Goal: Task Accomplishment & Management: Use online tool/utility

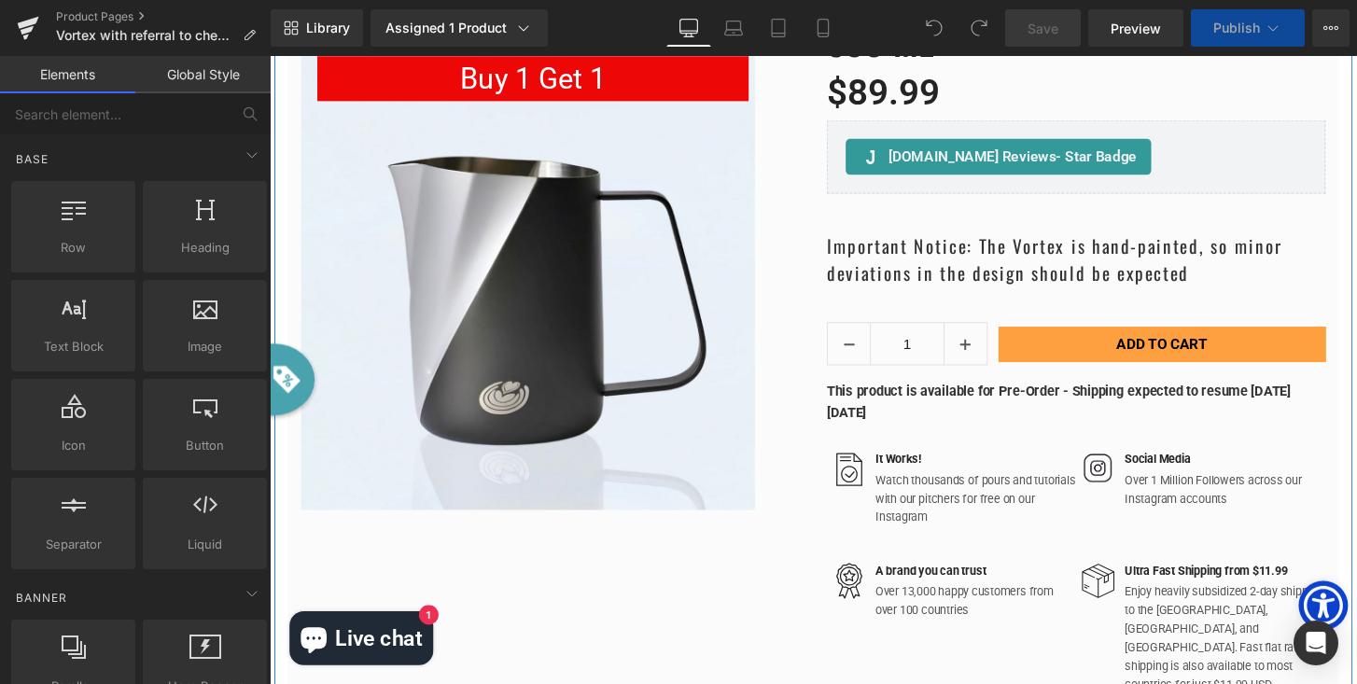
scroll to position [6553, 1129]
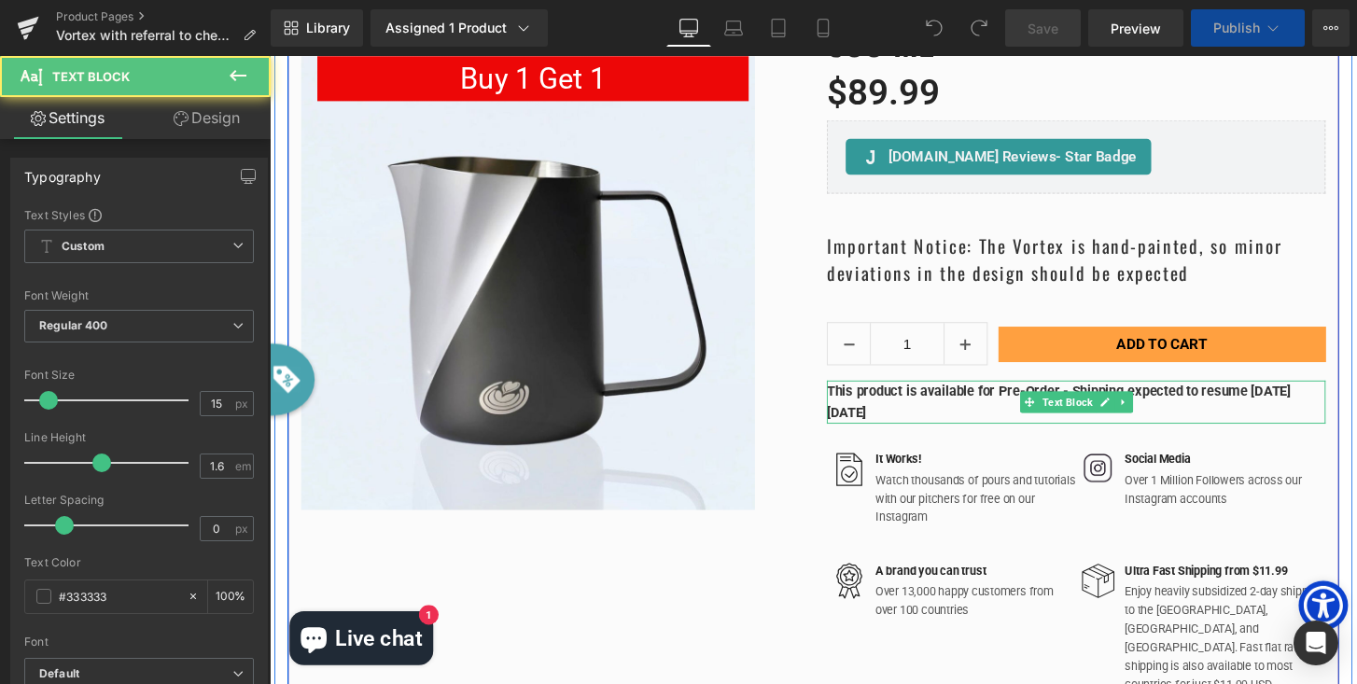
click at [885, 418] on strong "This product is available for Pre-Order - Shipping expected to resume [DATE][DA…" at bounding box center [1089, 415] width 482 height 39
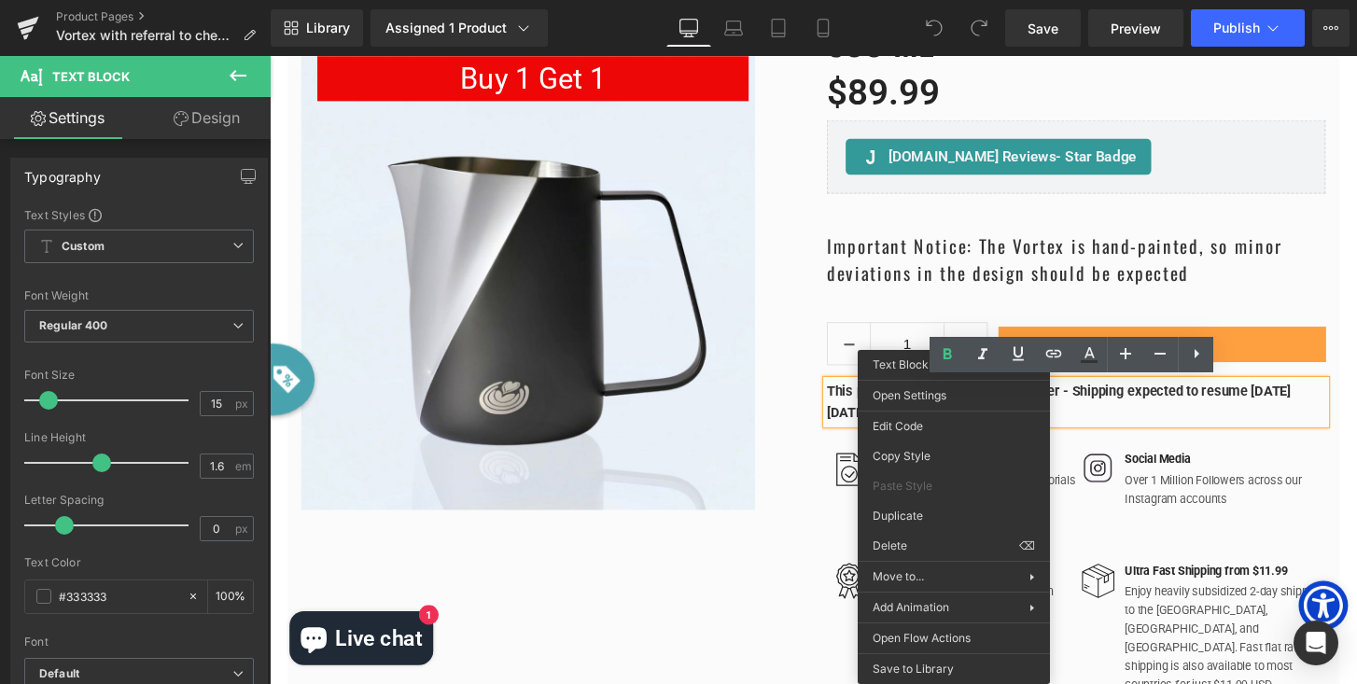
scroll to position [6509, 1129]
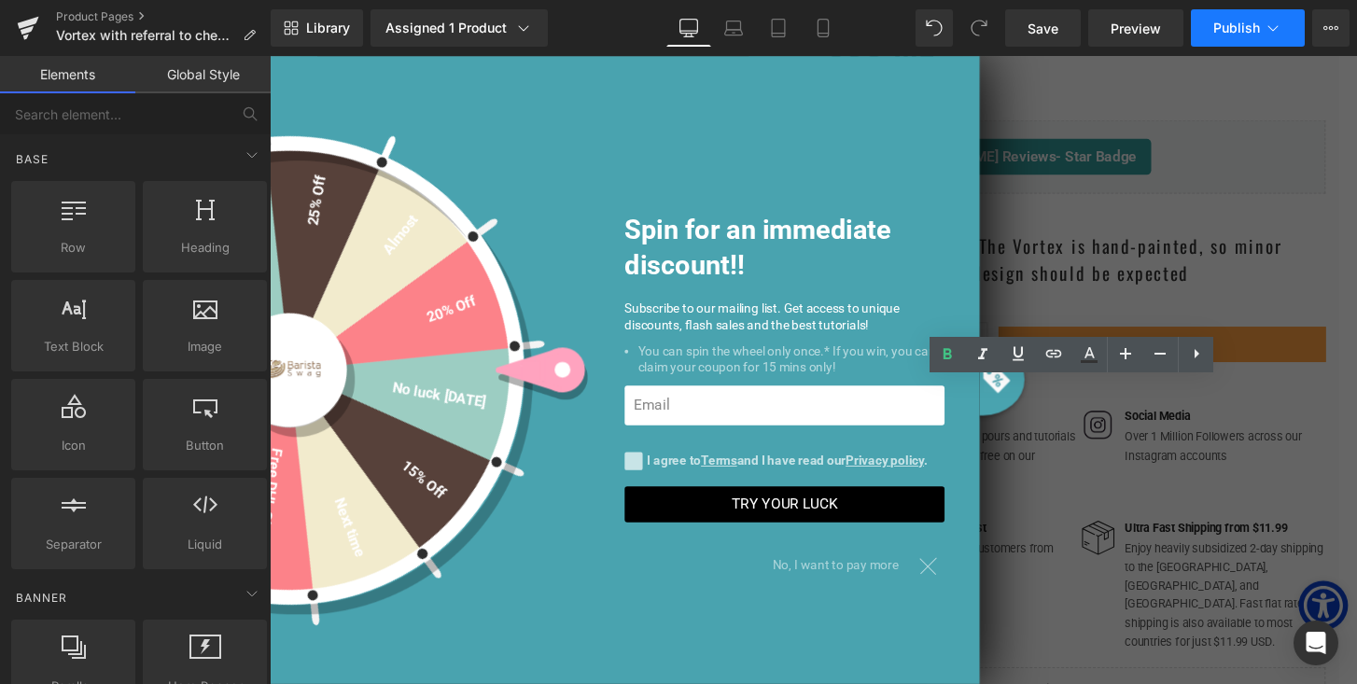
click at [1256, 23] on span "Publish" at bounding box center [1236, 28] width 47 height 15
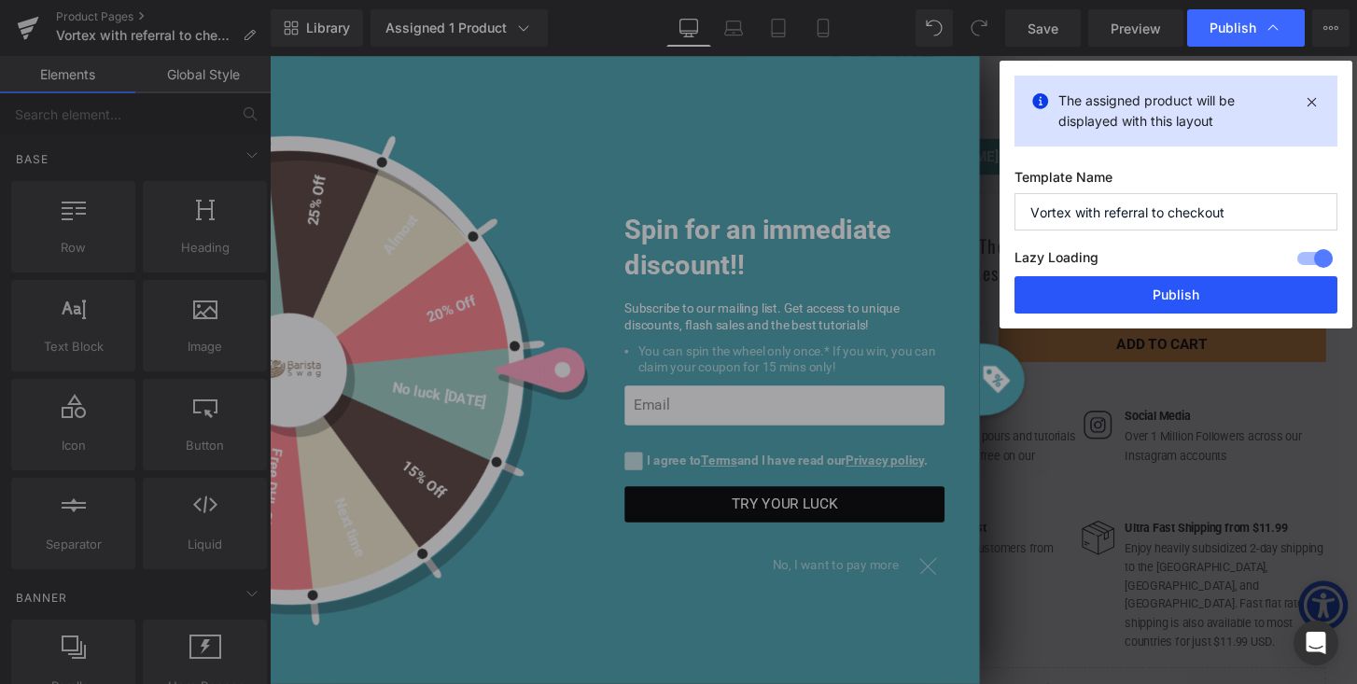
click at [1175, 308] on button "Publish" at bounding box center [1176, 294] width 323 height 37
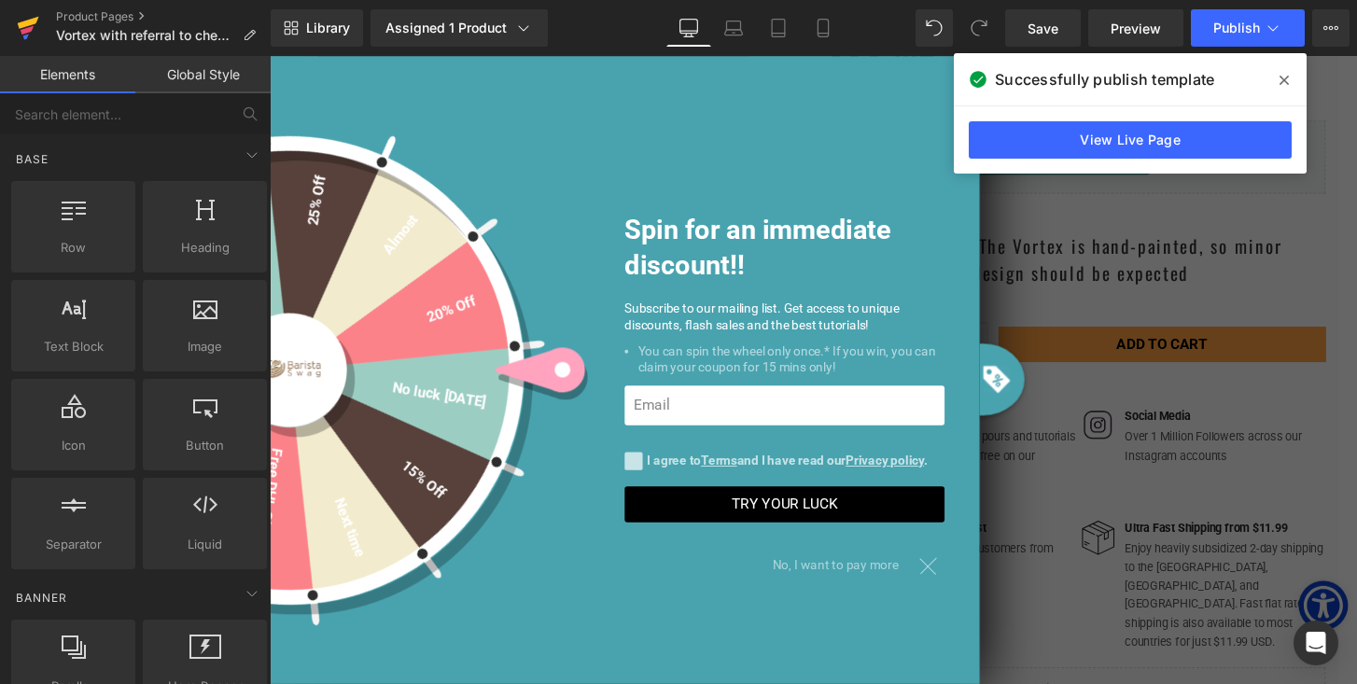
click at [23, 25] on icon at bounding box center [28, 23] width 21 height 12
